Goal: Task Accomplishment & Management: Complete application form

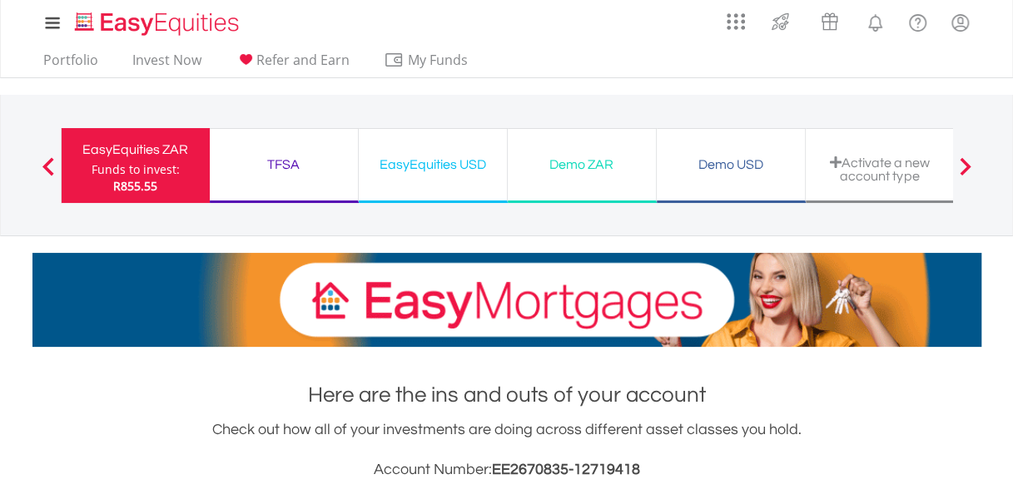
click at [890, 158] on div "Activate a new account type" at bounding box center [880, 169] width 128 height 27
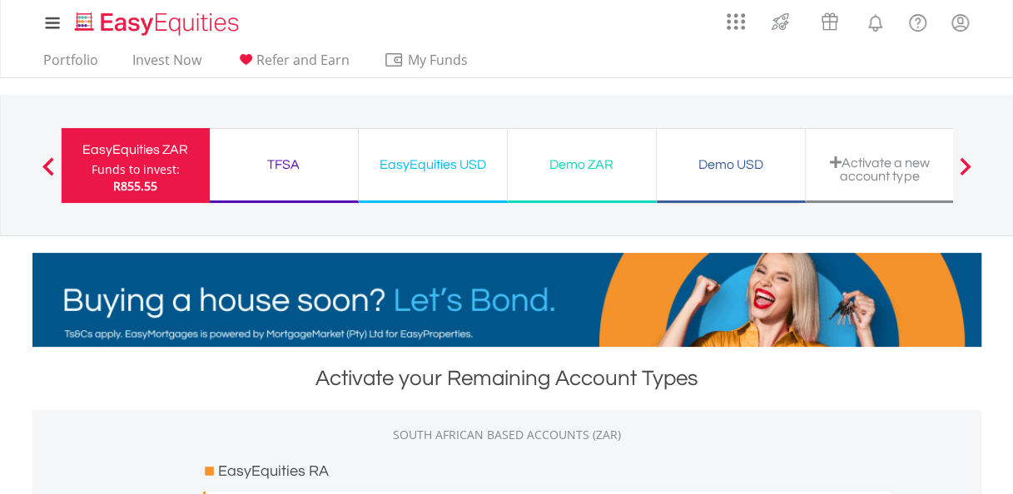
click at [836, 161] on span at bounding box center [836, 162] width 12 height 13
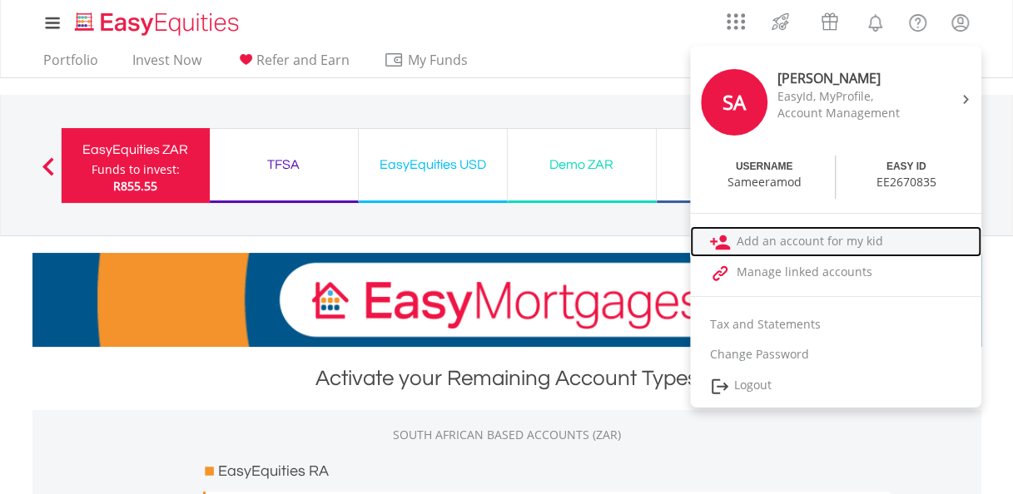
click at [778, 237] on link "Add an account for my kid" at bounding box center [835, 241] width 291 height 31
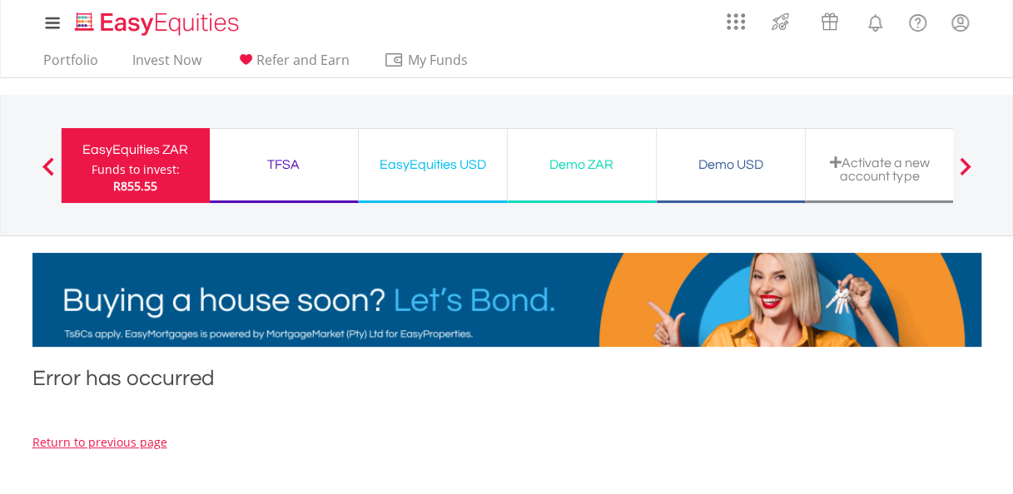
click at [151, 167] on div "Funds to invest:" at bounding box center [136, 169] width 88 height 17
